Goal: Navigation & Orientation: Understand site structure

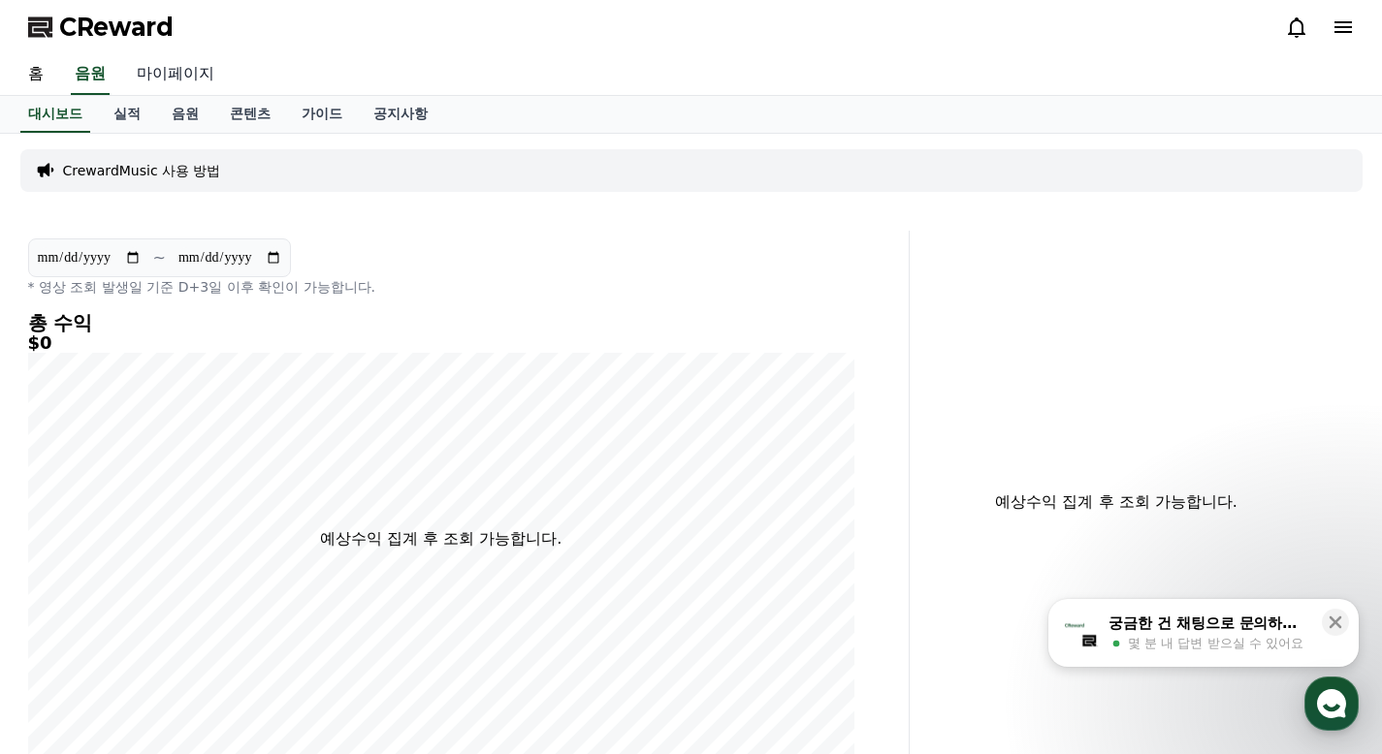
click at [187, 80] on link "마이페이지" at bounding box center [175, 74] width 109 height 41
select select "**********"
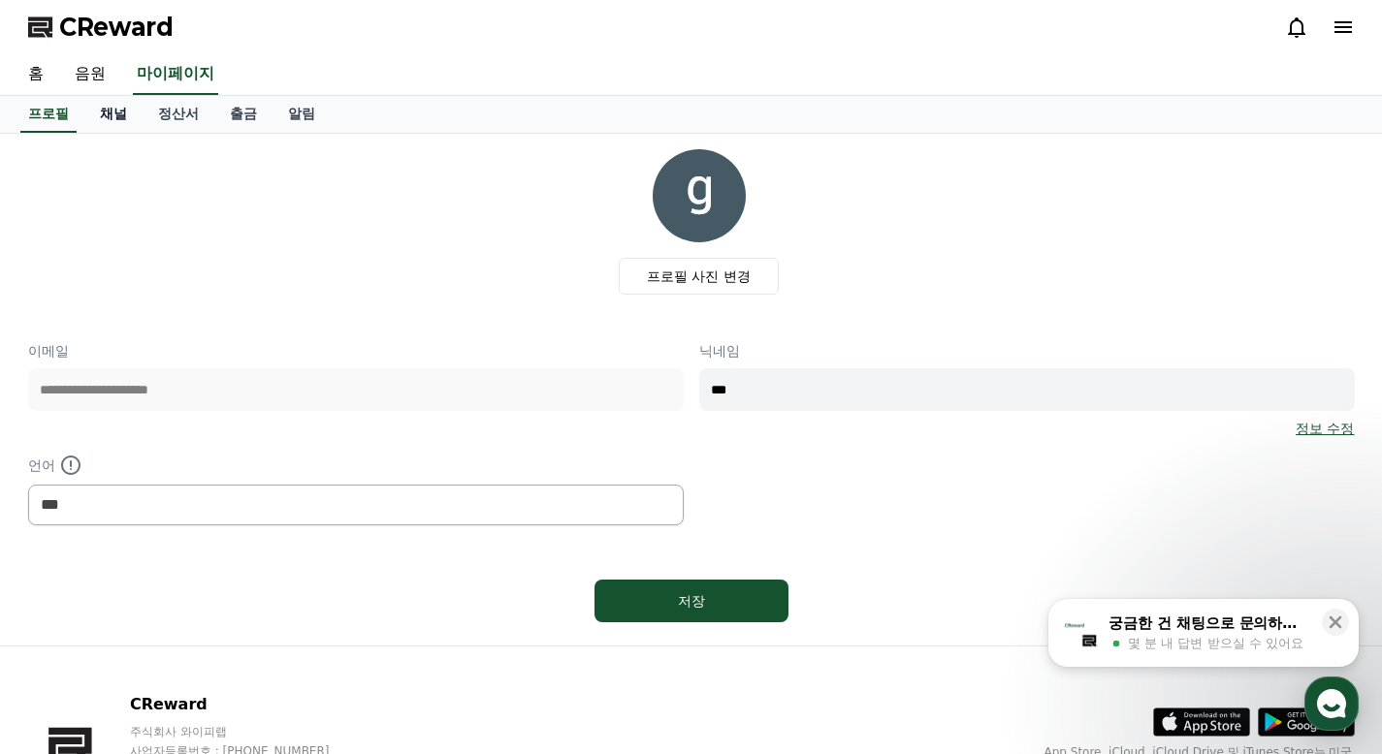
click at [123, 112] on link "채널" at bounding box center [113, 114] width 58 height 37
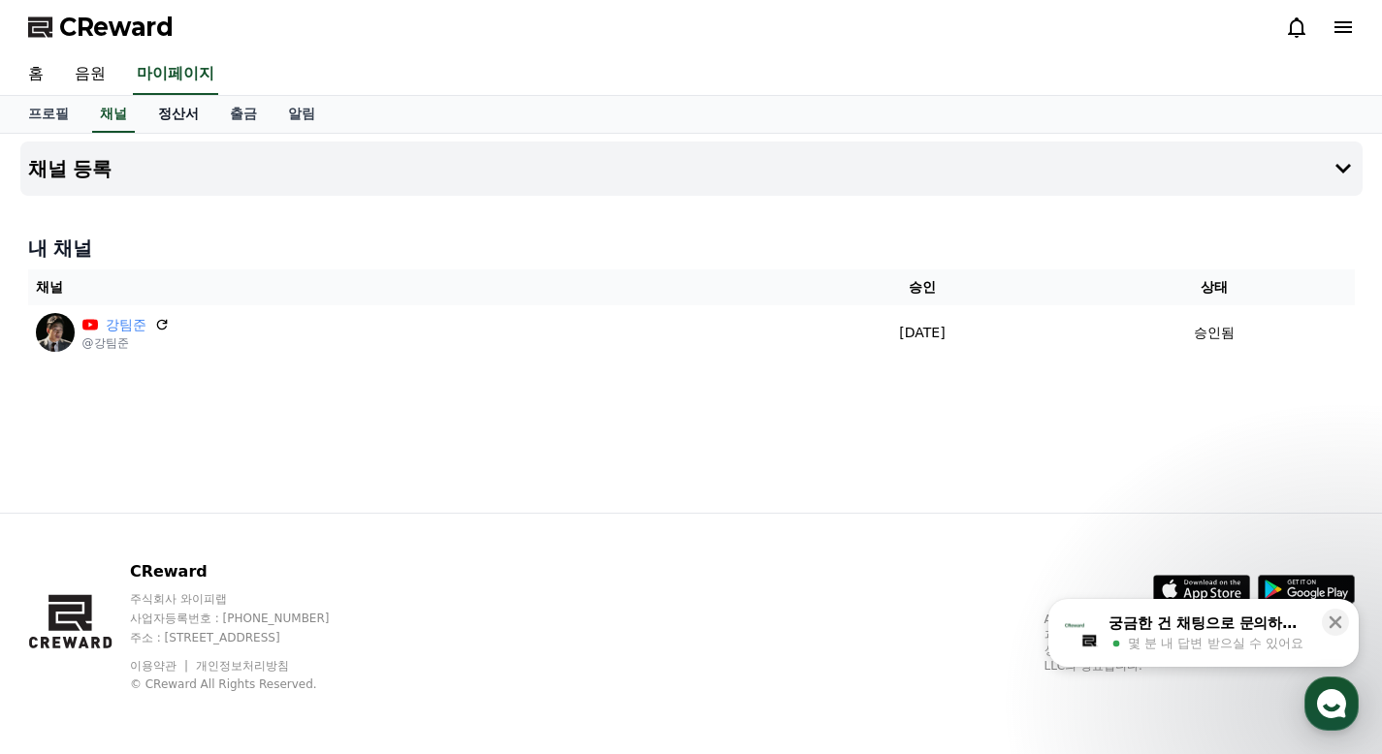
click at [164, 112] on link "정산서" at bounding box center [179, 114] width 72 height 37
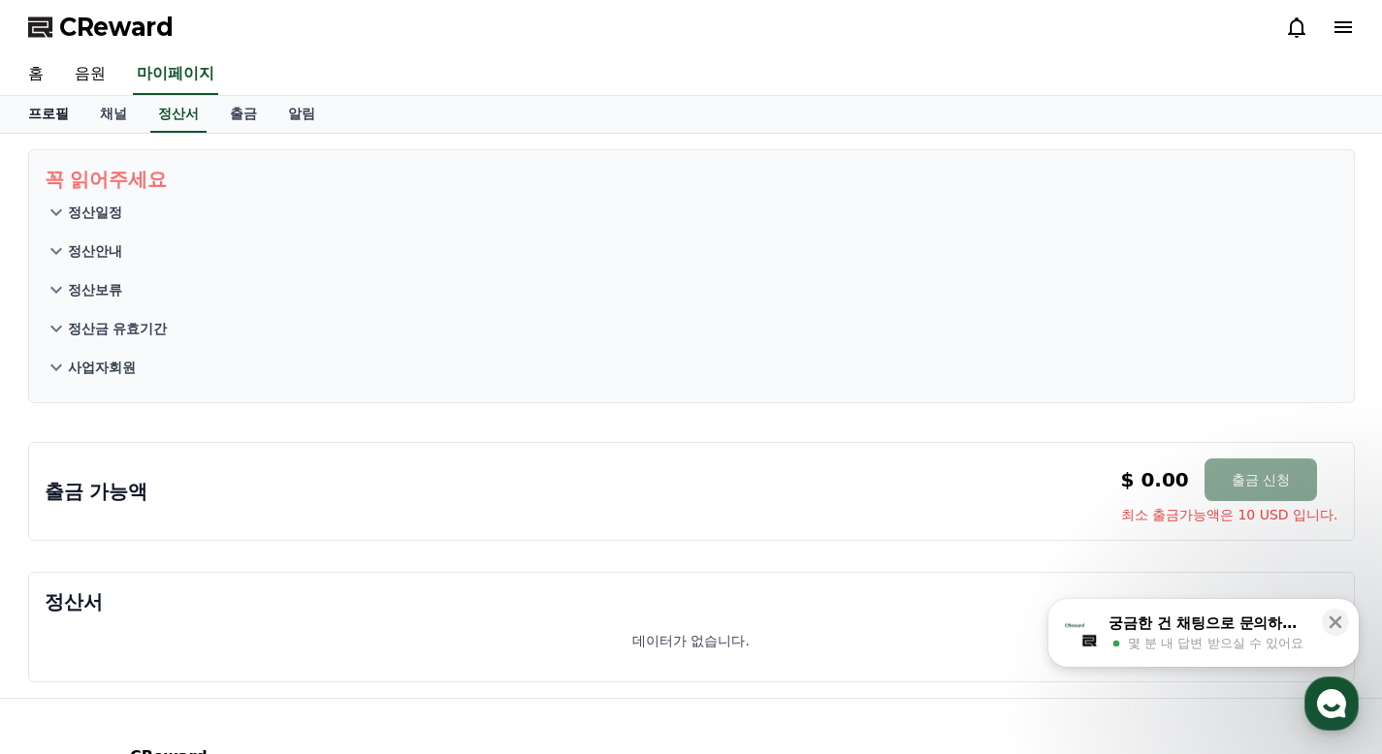
click at [73, 121] on link "프로필" at bounding box center [49, 114] width 72 height 37
select select "**********"
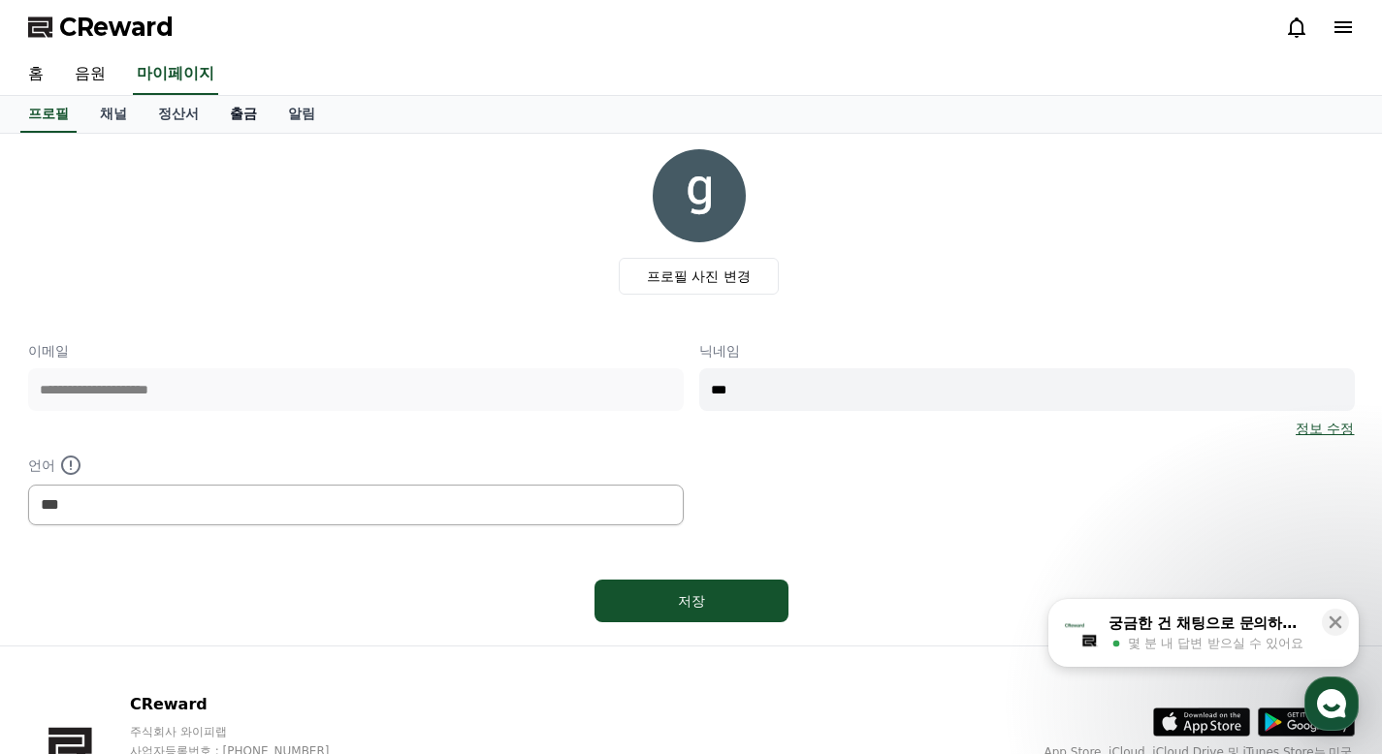
click at [240, 114] on link "출금" at bounding box center [243, 114] width 58 height 37
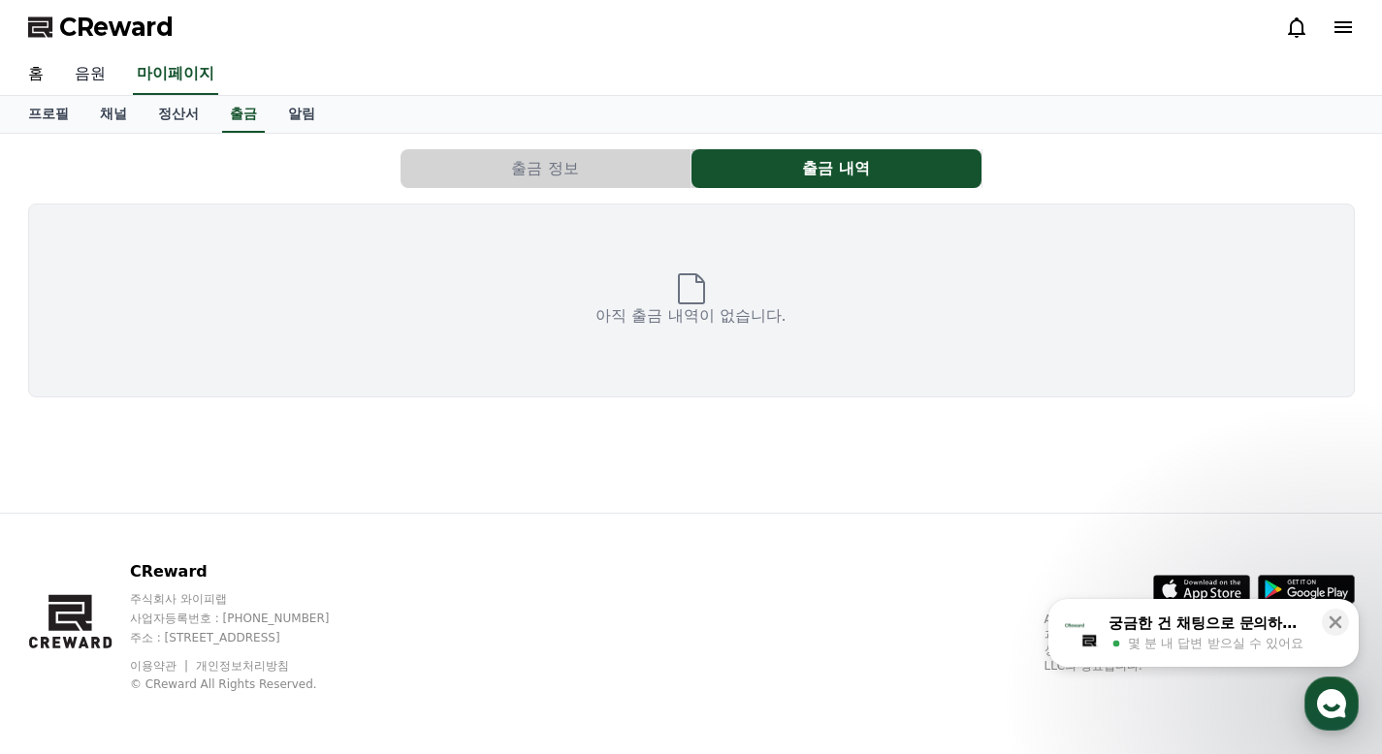
click at [96, 74] on link "음원" at bounding box center [90, 74] width 62 height 41
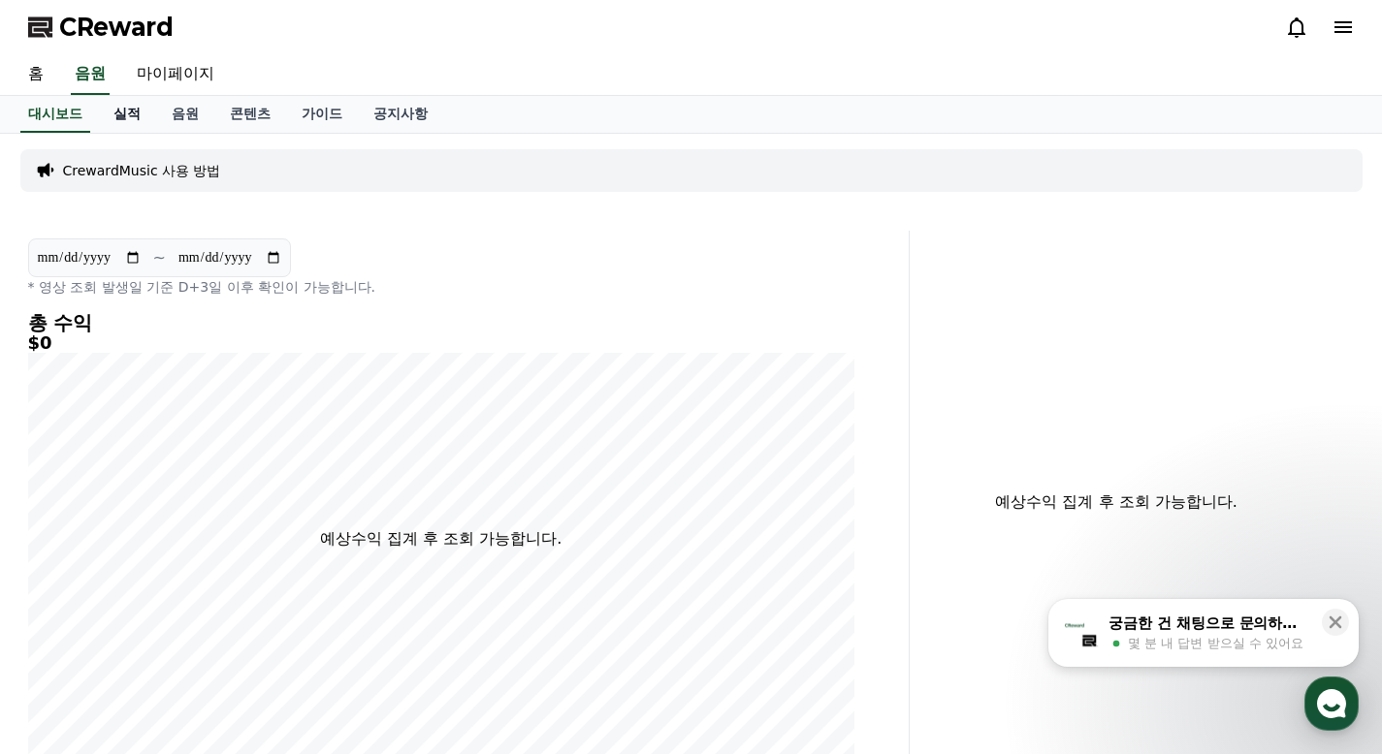
click at [130, 115] on link "실적" at bounding box center [127, 114] width 58 height 37
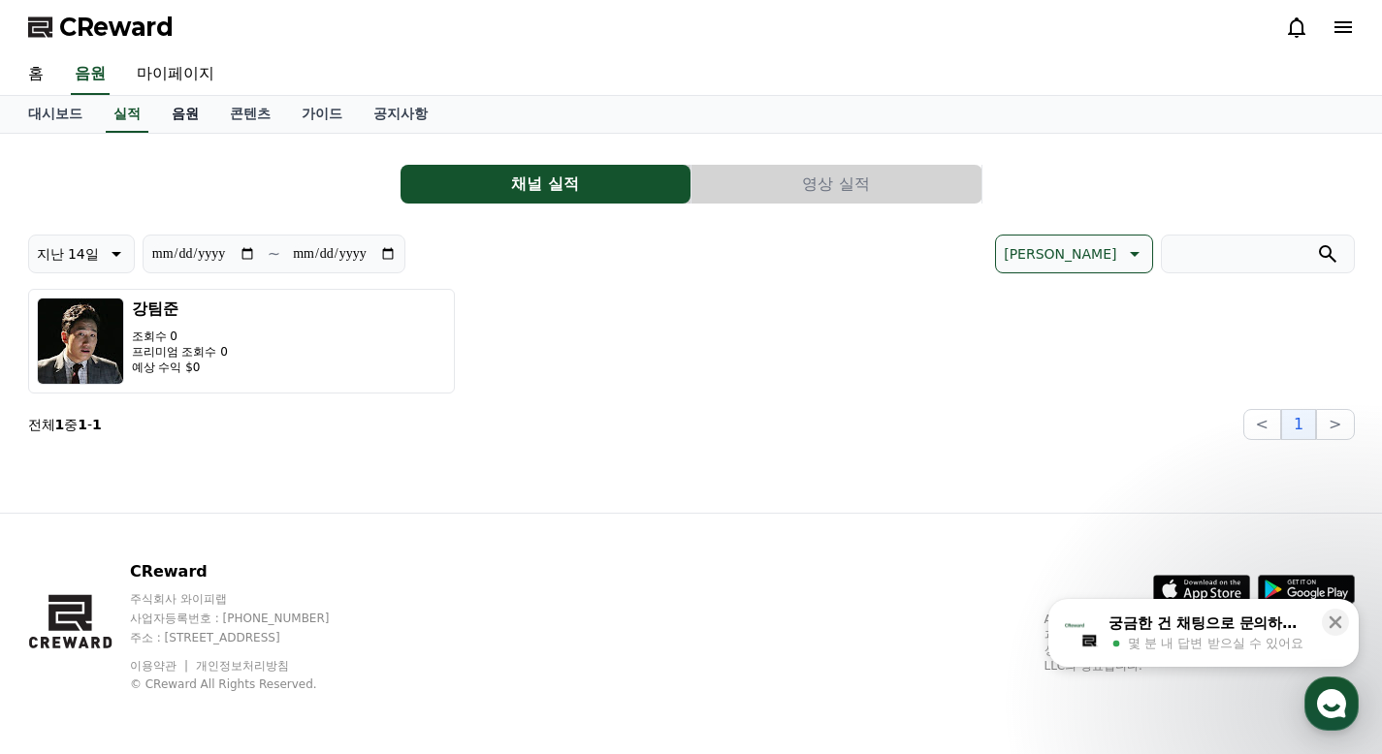
click at [184, 113] on link "음원" at bounding box center [185, 114] width 58 height 37
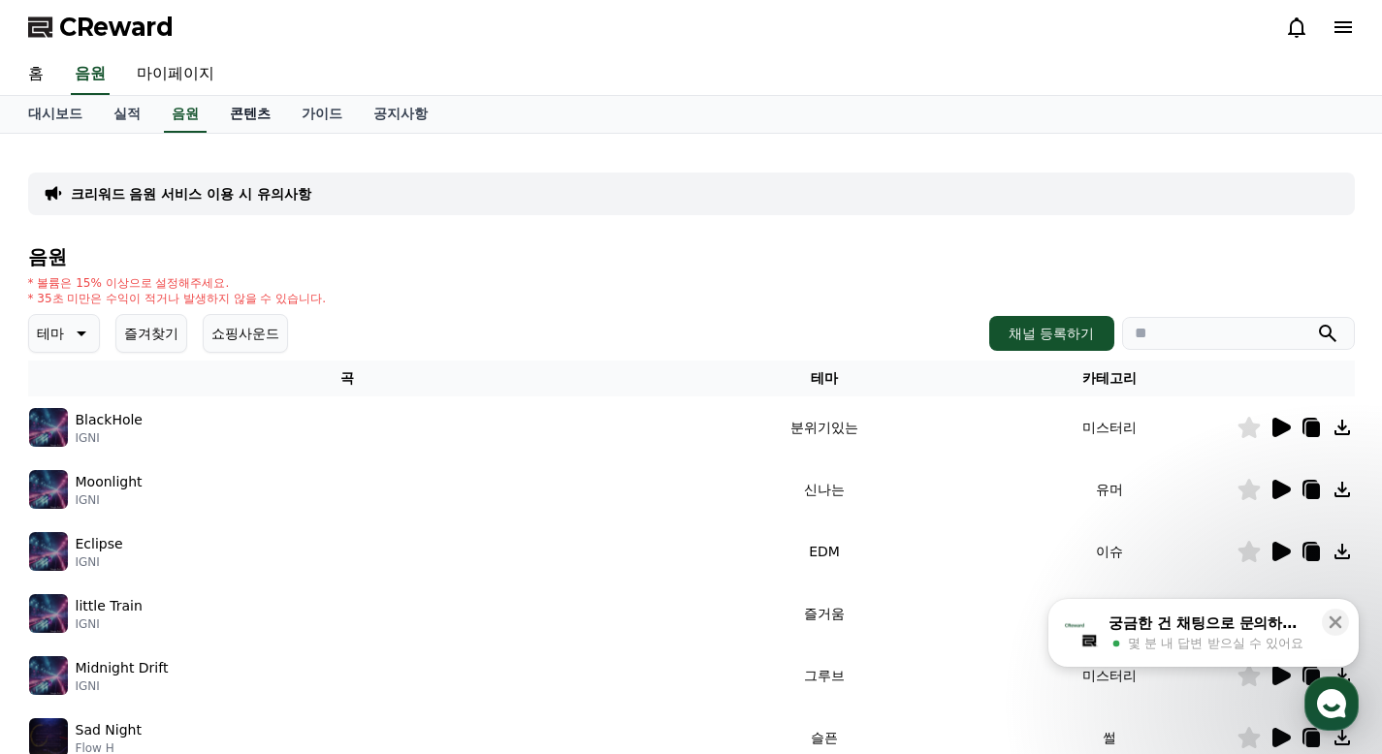
click at [247, 112] on link "콘텐츠" at bounding box center [250, 114] width 72 height 37
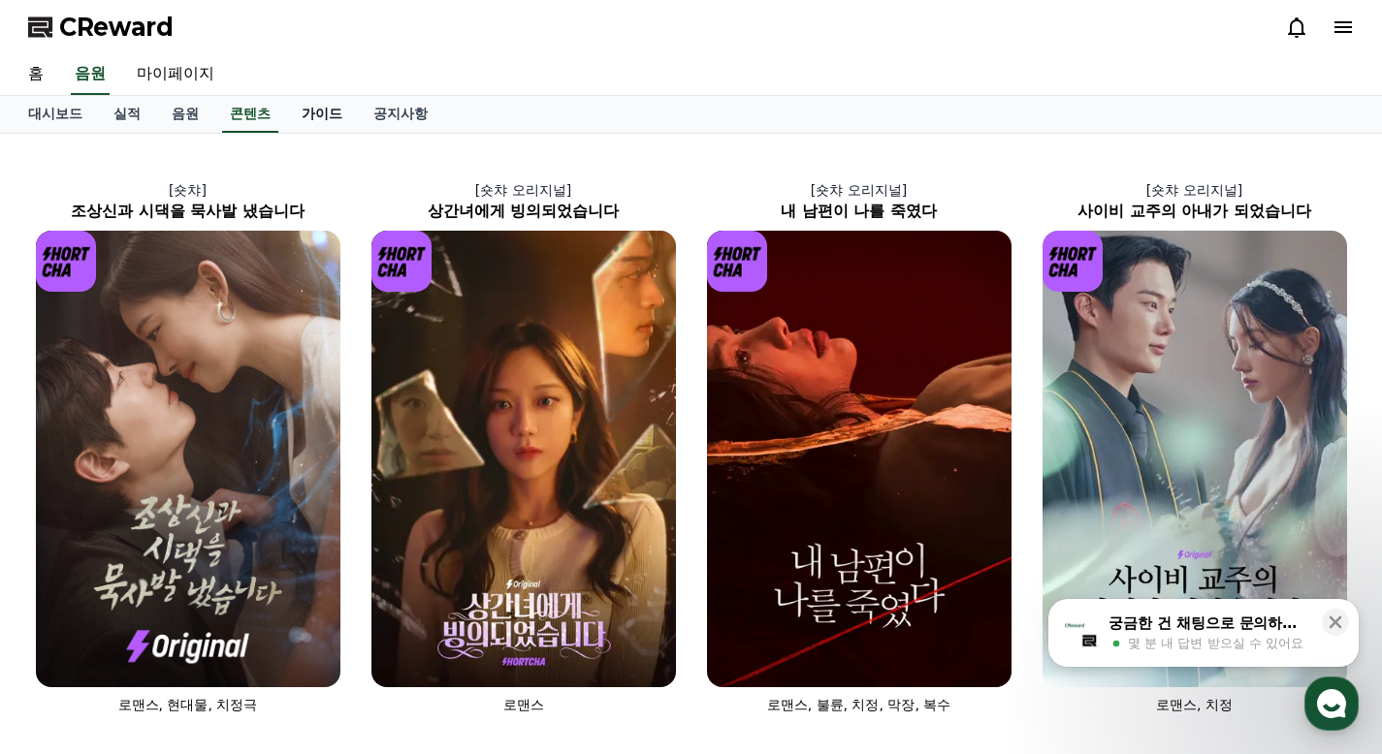
click at [307, 112] on link "가이드" at bounding box center [322, 114] width 72 height 37
click at [366, 108] on link "공지사항" at bounding box center [400, 114] width 85 height 37
